Goal: Find specific page/section: Find specific page/section

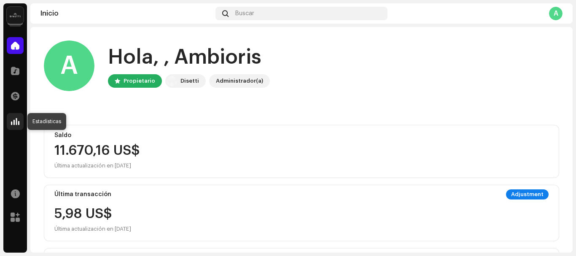
click at [9, 128] on div at bounding box center [15, 121] width 17 height 17
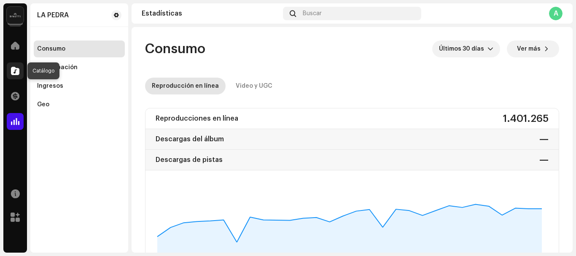
click at [16, 68] on span at bounding box center [15, 71] width 8 height 7
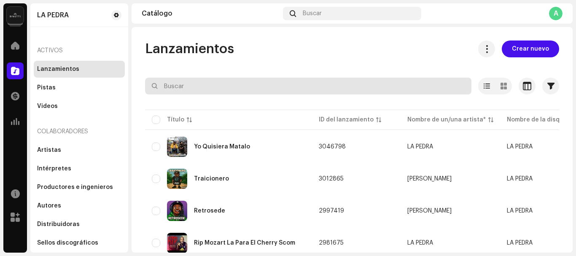
click at [555, 12] on div "A" at bounding box center [556, 14] width 14 height 14
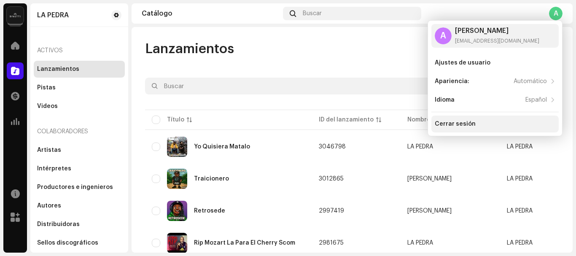
click at [464, 124] on div "Cerrar sesión" at bounding box center [455, 124] width 41 height 7
